Goal: Information Seeking & Learning: Learn about a topic

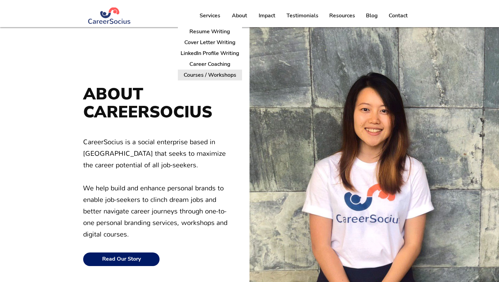
click at [214, 72] on p "Courses / Workshops" at bounding box center [210, 75] width 58 height 11
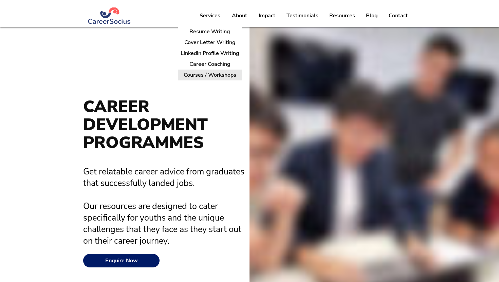
click at [210, 76] on p "Courses / Workshops" at bounding box center [210, 75] width 58 height 11
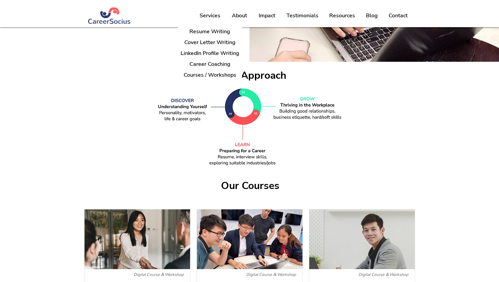
scroll to position [274, 0]
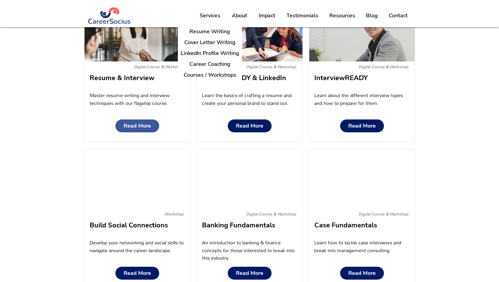
scroll to position [474, 0]
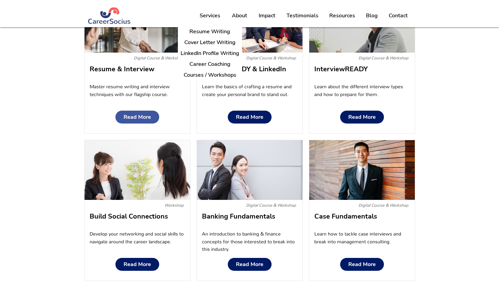
click at [138, 118] on span "Read More" at bounding box center [138, 117] width 28 height 6
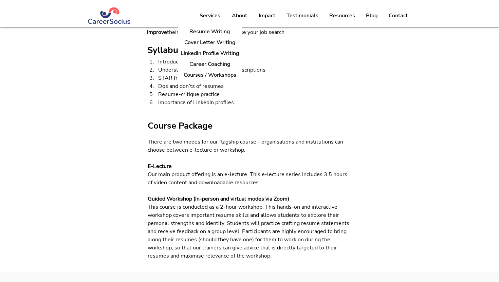
scroll to position [292, 0]
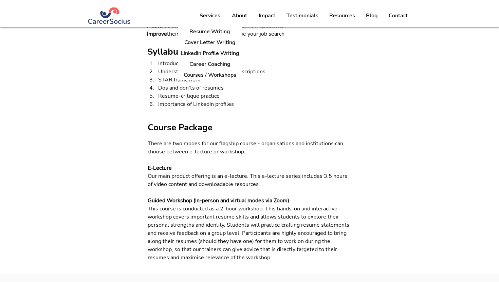
click at [284, 122] on div at bounding box center [249, 77] width 499 height 393
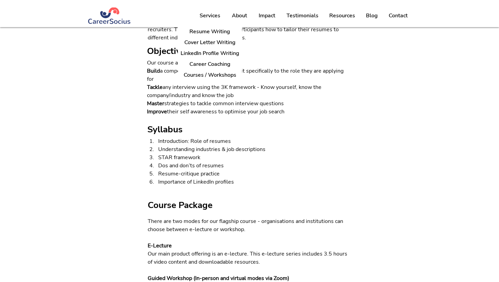
scroll to position [214, 0]
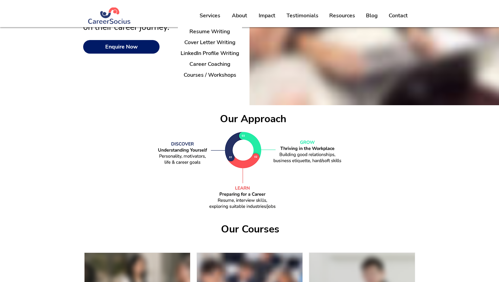
scroll to position [474, 0]
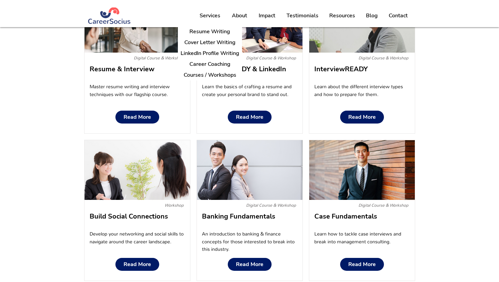
click at [49, 97] on div "Our Approach CAREER DEVELOPMENT PROGRAMMES Get relatable career advice from gra…" at bounding box center [249, 163] width 499 height 1220
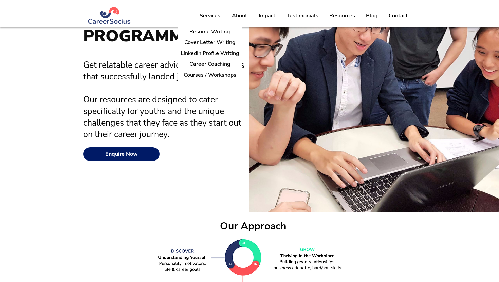
scroll to position [0, 0]
